Goal: Task Accomplishment & Management: Manage account settings

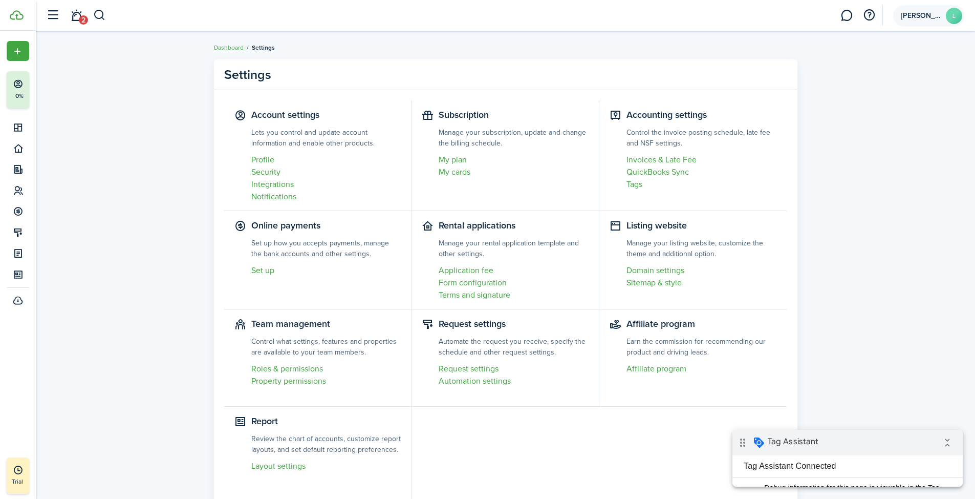
click at [940, 13] on span "[PERSON_NAME]" at bounding box center [921, 15] width 41 height 7
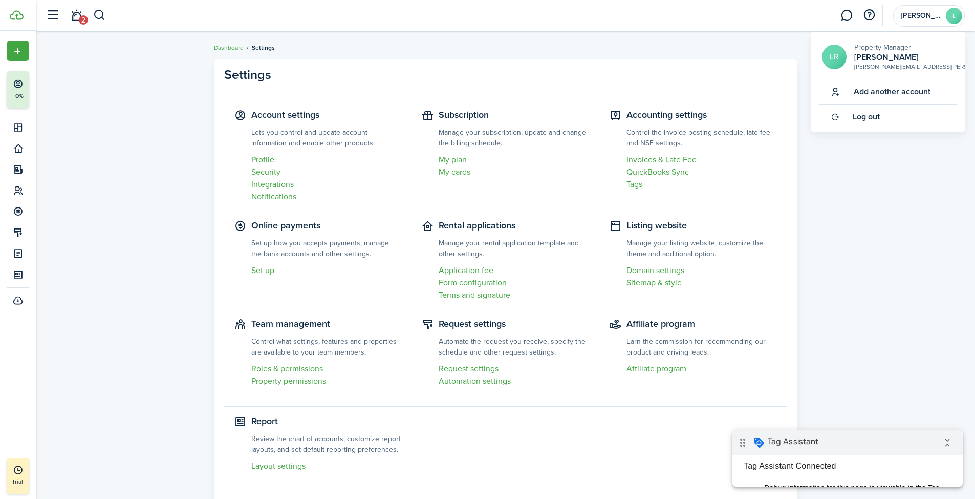
click at [796, 246] on panel-main-body "Account settings Lets you control and update account information and enable oth…" at bounding box center [506, 302] width 584 height 424
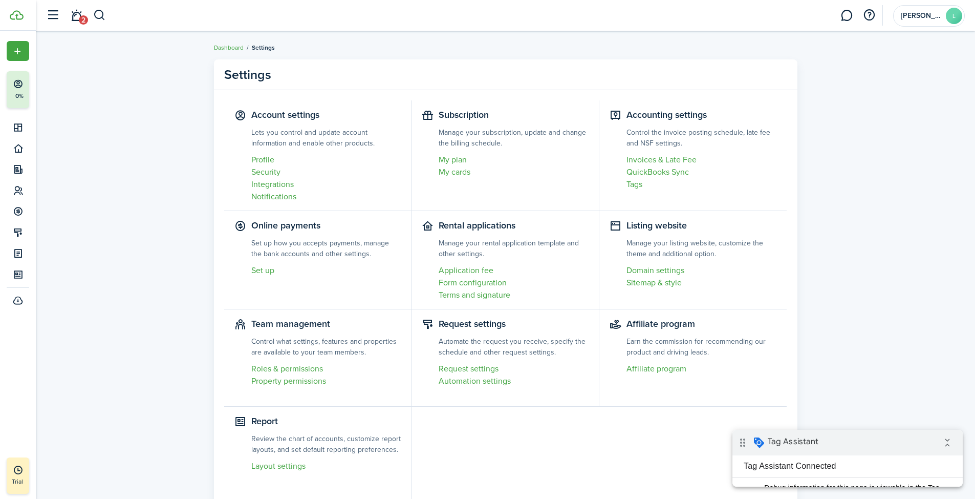
click at [457, 161] on link "My plan" at bounding box center [514, 160] width 150 height 12
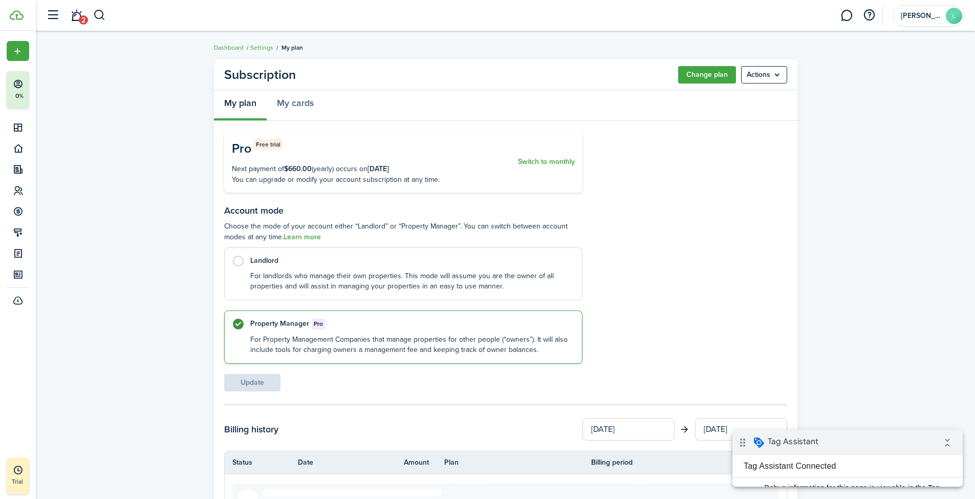
click at [711, 71] on button "Change plan" at bounding box center [707, 74] width 58 height 17
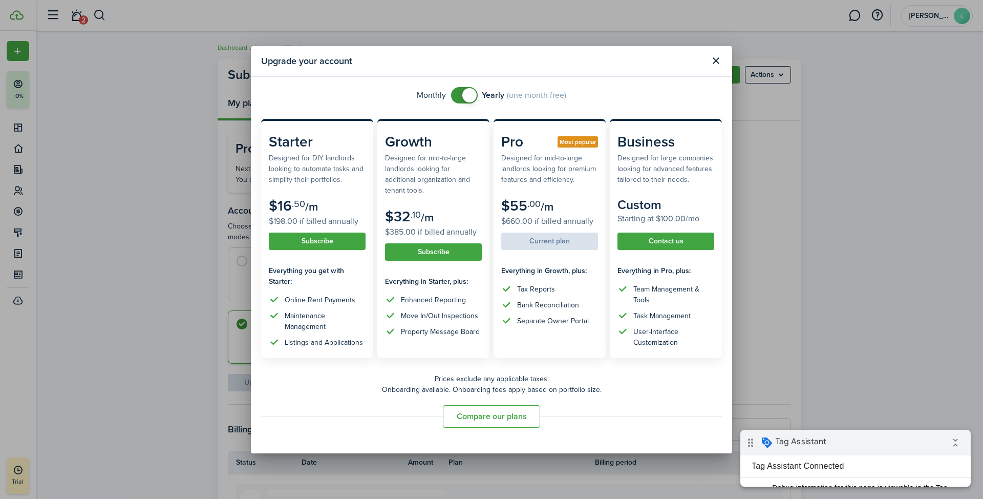
click at [715, 60] on button "Close modal" at bounding box center [715, 60] width 17 height 17
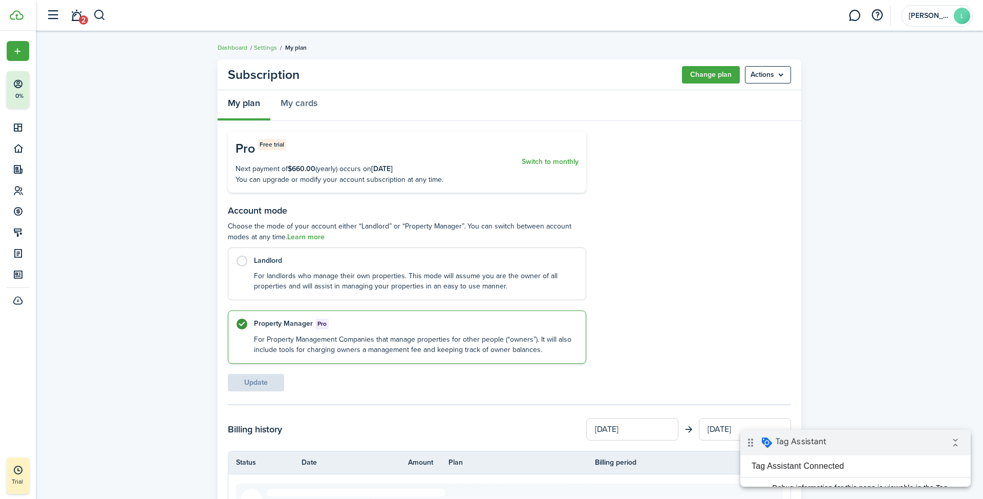
click at [766, 80] on div "Upgrade your account Monthly Yearly (one month free) Starter Designed for DIY l…" at bounding box center [491, 249] width 983 height 499
click at [766, 72] on menu-btn "Actions" at bounding box center [764, 74] width 46 height 17
click at [759, 97] on button "Cancel subscription" at bounding box center [743, 97] width 90 height 17
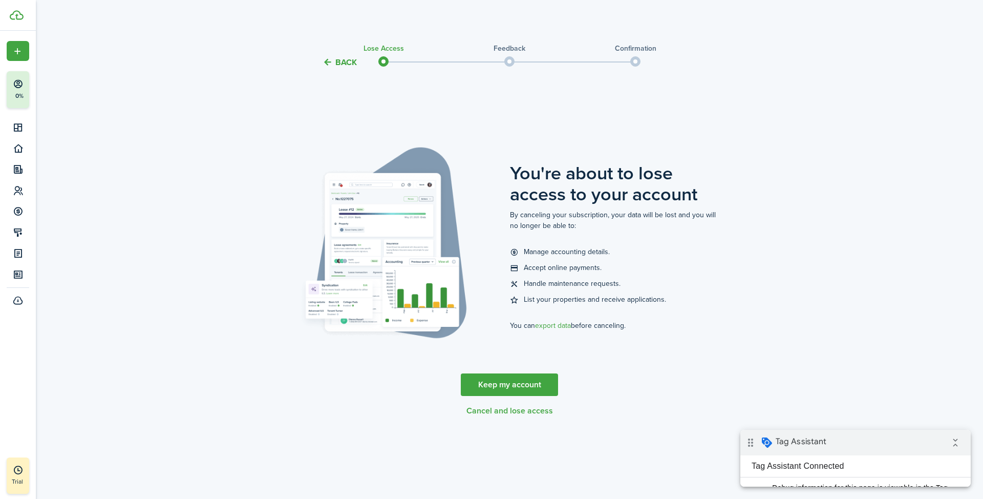
click at [525, 414] on button "Cancel and lose access" at bounding box center [509, 410] width 87 height 9
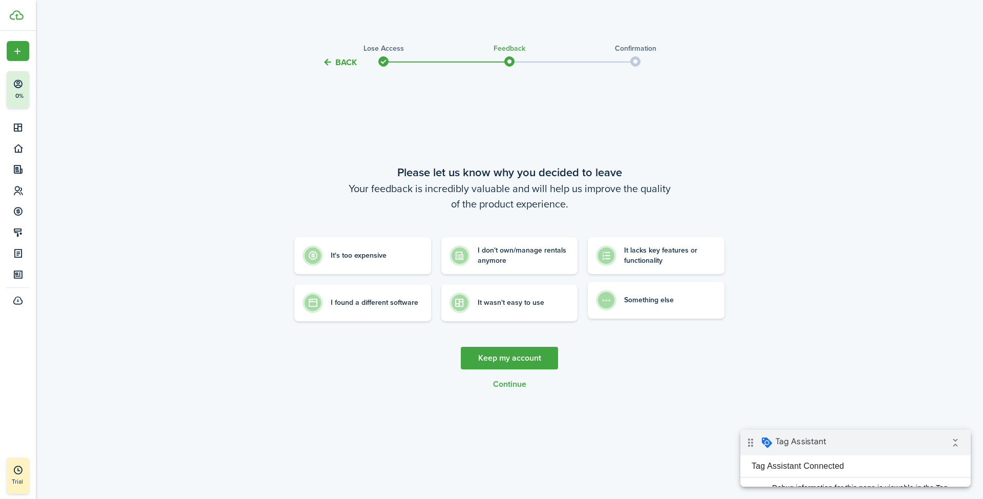
click at [665, 307] on label "Something else" at bounding box center [656, 300] width 137 height 37
radio input "true"
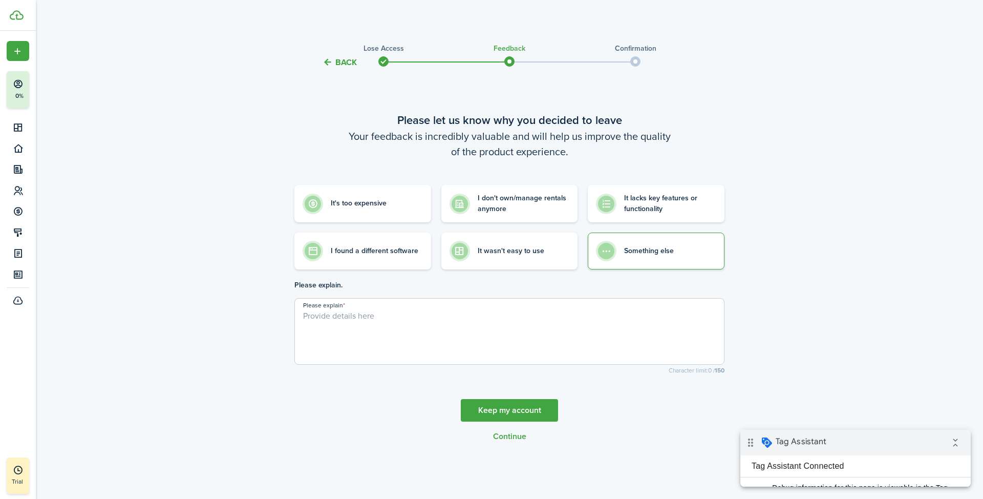
click at [441, 335] on textarea "Please explain" at bounding box center [509, 334] width 429 height 49
click at [303, 314] on textarea "Testing out tag manager events again" at bounding box center [509, 334] width 429 height 49
click at [628, 335] on textarea "On the TurboTenant team and am just testing out tag manager events again" at bounding box center [509, 334] width 429 height 49
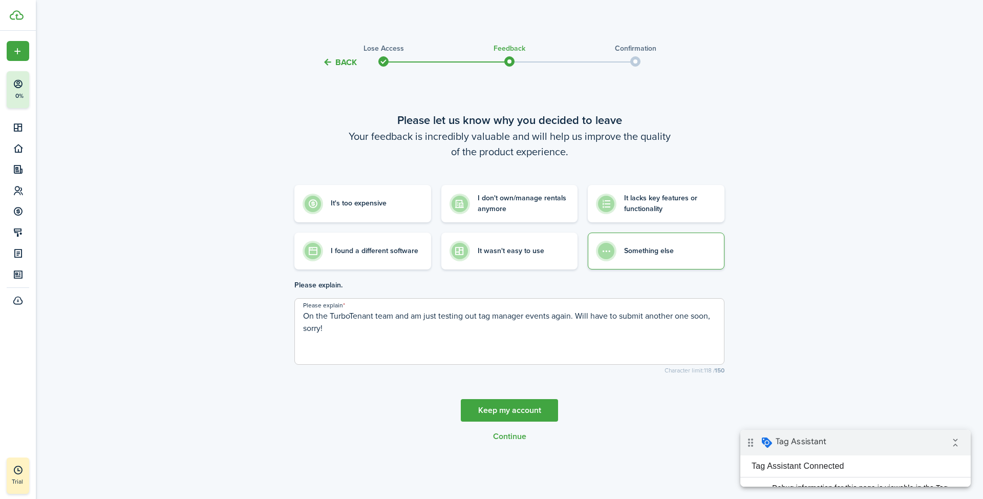
click at [520, 346] on textarea "On the TurboTenant team and am just testing out tag manager events again. Will …" at bounding box center [509, 334] width 429 height 49
click at [709, 322] on textarea "On the TurboTenant team and am just testing out tag manager events again. Will …" at bounding box center [509, 334] width 429 height 49
click at [709, 321] on textarea "On the TurboTenant team and am just testing out tag manager events again. Will …" at bounding box center [509, 334] width 429 height 49
type textarea "On the TurboTenant team and am just testing out tag manager events again. Will …"
click at [517, 437] on button "Continue" at bounding box center [509, 436] width 33 height 9
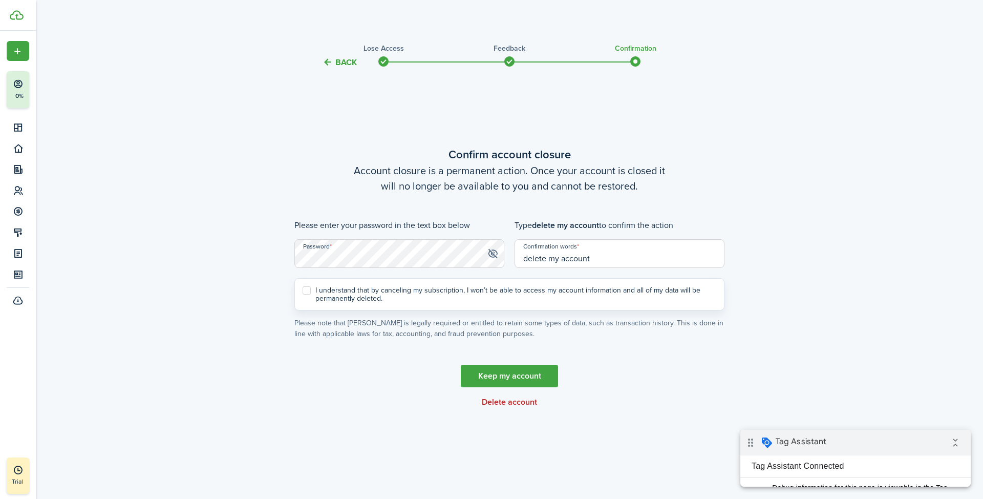
type input "delete my account"
click at [324, 292] on label "I understand that by canceling my subscription, I won’t be able to access my ac…" at bounding box center [510, 294] width 414 height 16
click at [303, 294] on input "I understand that by canceling my subscription, I won’t be able to access my ac…" at bounding box center [302, 294] width 1 height 1
checkbox input "true"
click at [518, 401] on button "Delete account" at bounding box center [509, 401] width 55 height 9
